Goal: Task Accomplishment & Management: Use online tool/utility

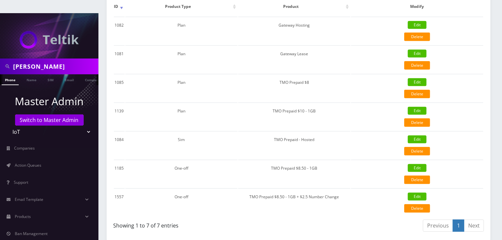
scroll to position [219, 0]
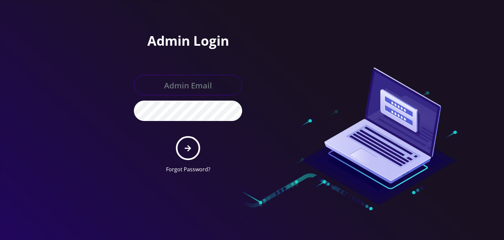
type input "[PERSON_NAME][EMAIL_ADDRESS][DOMAIN_NAME]"
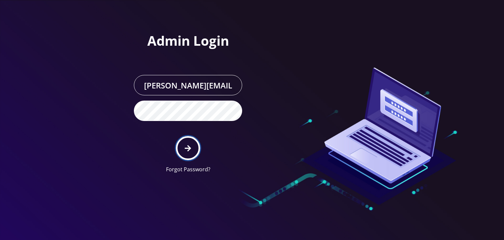
click at [191, 149] on icon "submit" at bounding box center [188, 147] width 6 height 7
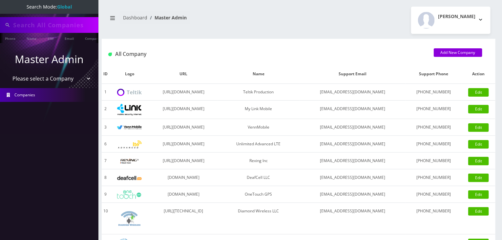
type input "brian"
click at [69, 76] on select "Please select a Company Teltik Production My Link Mobile VennMobile Unlimited A…" at bounding box center [50, 79] width 84 height 12
select select "13"
click at [8, 73] on select "Please select a Company Teltik Production My Link Mobile VennMobile Unlimited A…" at bounding box center [50, 79] width 84 height 12
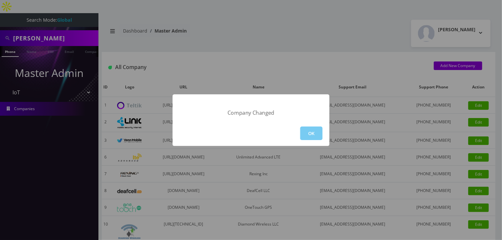
click at [305, 136] on button "OK" at bounding box center [311, 132] width 22 height 13
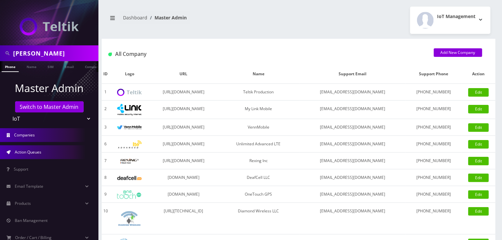
click at [44, 146] on link "Action Queues" at bounding box center [49, 152] width 98 height 14
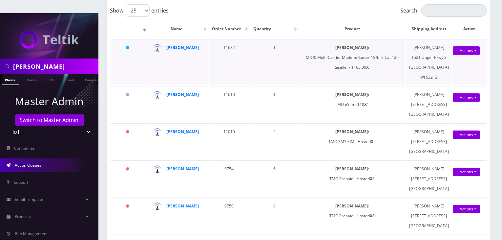
scroll to position [164, 0]
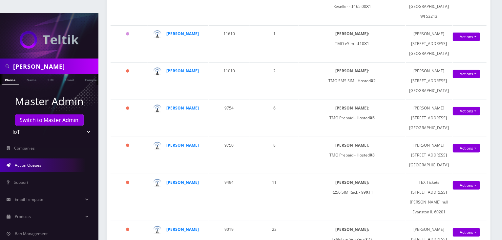
click at [78, 125] on select "Teltik Production My Link Mobile VennMobile Unlimited Advanced LTE [PERSON_NAME…" at bounding box center [50, 131] width 84 height 12
select select "1"
click at [8, 125] on select "Teltik Production My Link Mobile VennMobile Unlimited Advanced LTE [PERSON_NAME…" at bounding box center [50, 131] width 84 height 12
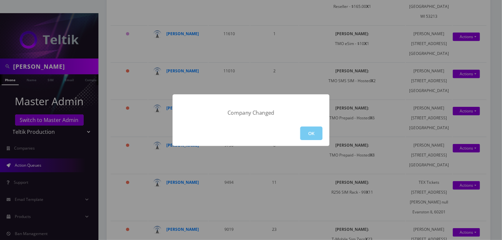
click at [314, 135] on button "OK" at bounding box center [311, 132] width 22 height 13
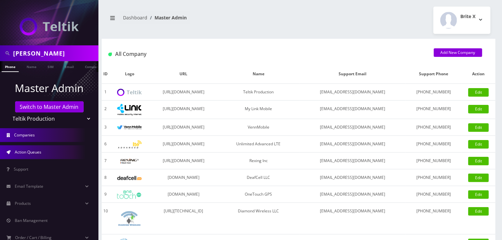
click at [59, 147] on link "Action Queues" at bounding box center [49, 152] width 98 height 14
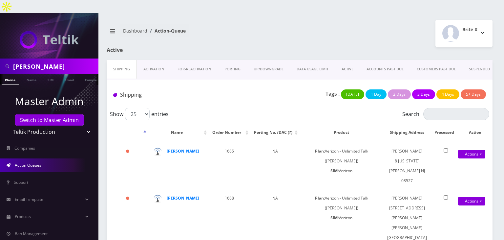
drag, startPoint x: 65, startPoint y: 118, endPoint x: 62, endPoint y: 120, distance: 3.8
click at [65, 125] on select "Teltik Production My Link Mobile VennMobile Unlimited Advanced LTE [PERSON_NAME…" at bounding box center [50, 131] width 84 height 12
select select "13"
click at [8, 125] on select "Teltik Production My Link Mobile VennMobile Unlimited Advanced LTE [PERSON_NAME…" at bounding box center [50, 131] width 84 height 12
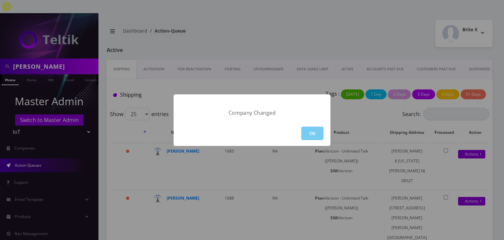
click at [309, 130] on button "OK" at bounding box center [312, 132] width 22 height 13
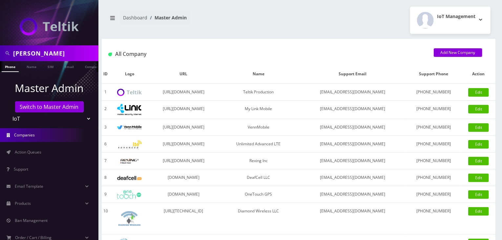
click at [36, 152] on span "Action Queues" at bounding box center [28, 152] width 27 height 6
